Goal: Task Accomplishment & Management: Complete application form

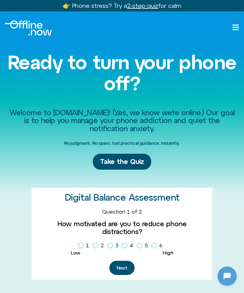
click at [134, 160] on span "Take the Quiz" at bounding box center [122, 161] width 44 height 9
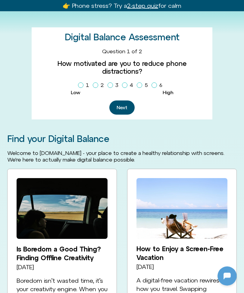
scroll to position [175, 0]
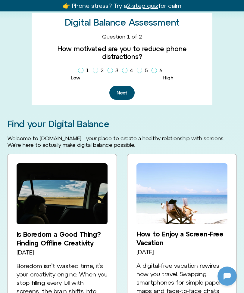
click at [83, 65] on label "1" at bounding box center [85, 70] width 14 height 10
click at [89, 65] on label "1" at bounding box center [85, 70] width 14 height 10
click at [97, 68] on span "Homepage Sign Up" at bounding box center [95, 70] width 5 height 5
click at [153, 69] on icon "Homepage Sign Up" at bounding box center [154, 70] width 4 height 3
click at [125, 68] on span "Homepage Sign Up" at bounding box center [124, 70] width 5 height 5
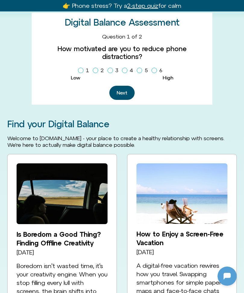
click at [124, 86] on button "Next" at bounding box center [121, 93] width 25 height 14
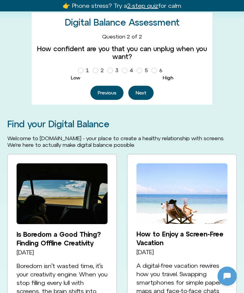
click at [111, 90] on button "Previous" at bounding box center [106, 93] width 33 height 14
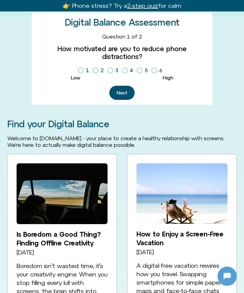
click at [125, 86] on button "Next" at bounding box center [121, 93] width 25 height 14
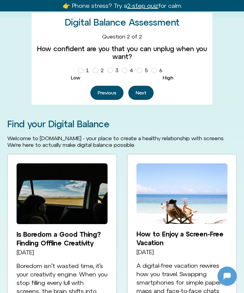
click at [110, 89] on button "Previous" at bounding box center [106, 93] width 33 height 14
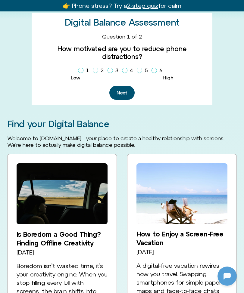
click at [110, 65] on label "3" at bounding box center [113, 70] width 13 height 10
click at [112, 69] on icon "Homepage Sign Up" at bounding box center [110, 70] width 4 height 3
click at [138, 68] on span "Homepage Sign Up" at bounding box center [139, 70] width 5 height 5
click at [124, 86] on button "Next" at bounding box center [121, 93] width 25 height 14
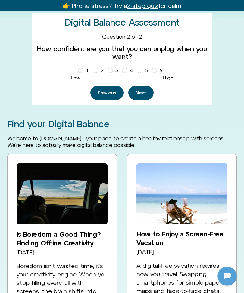
click at [129, 86] on div "Next" at bounding box center [140, 93] width 25 height 14
click at [118, 91] on button "Previous" at bounding box center [106, 93] width 33 height 14
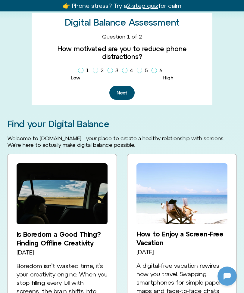
click at [143, 94] on div "Digital Balance Assessment 1 2 3 Question 1 of 2 How motivated are you to reduc…" at bounding box center [122, 59] width 181 height 92
click at [124, 87] on button "Next" at bounding box center [121, 93] width 25 height 14
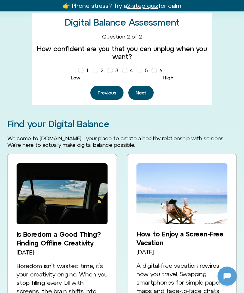
click at [140, 90] on button "Next" at bounding box center [140, 93] width 25 height 14
click at [142, 91] on button "Next" at bounding box center [140, 93] width 25 height 14
click at [143, 91] on button "Next" at bounding box center [140, 93] width 25 height 14
click at [125, 69] on icon "Homepage Sign Up" at bounding box center [125, 70] width 4 height 3
click at [140, 94] on button "Next" at bounding box center [140, 93] width 25 height 14
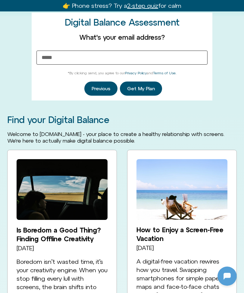
scroll to position [175, 0]
click at [144, 91] on button "Get My Plan" at bounding box center [141, 89] width 42 height 14
click at [190, 85] on div "Previous Get My Plan" at bounding box center [121, 89] width 171 height 14
click at [107, 88] on button "Previous" at bounding box center [100, 89] width 33 height 14
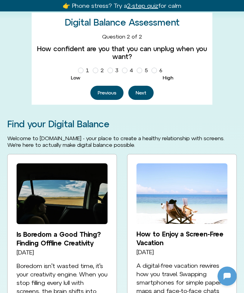
click at [106, 88] on button "Previous" at bounding box center [106, 93] width 33 height 14
